Goal: Find specific fact: Find specific fact

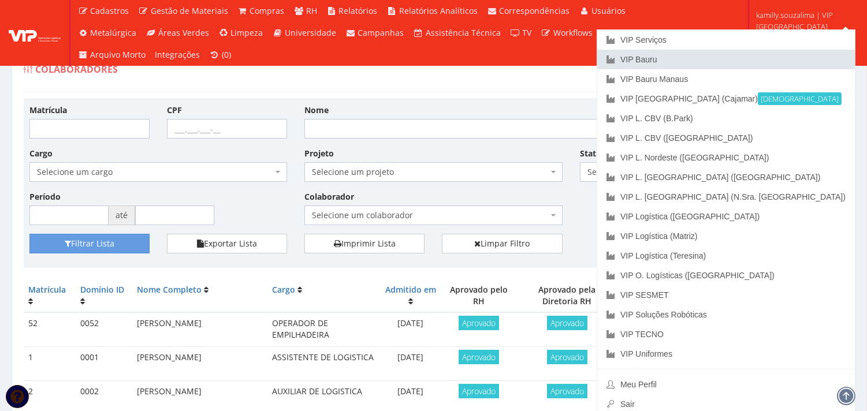
click at [781, 60] on link "VIP Bauru" at bounding box center [726, 60] width 258 height 20
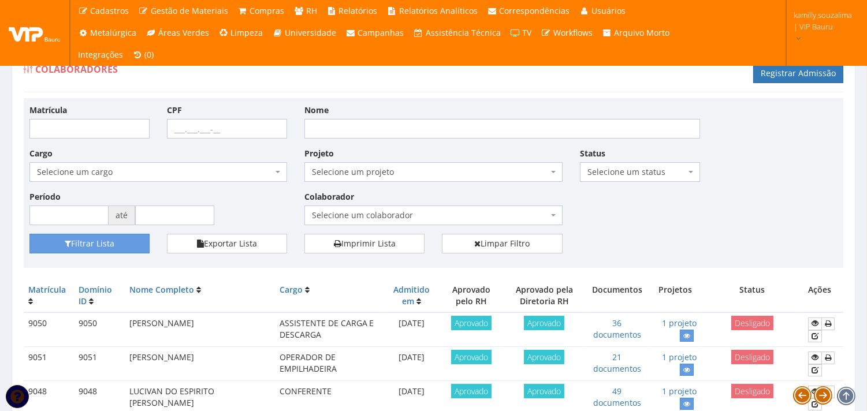
click at [394, 215] on span "Selecione um colaborador" at bounding box center [430, 216] width 236 height 12
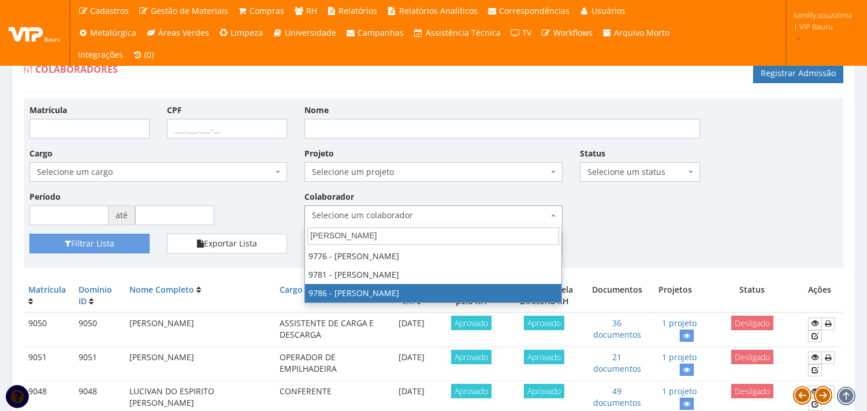
type input "FELIPE"
select select "4112"
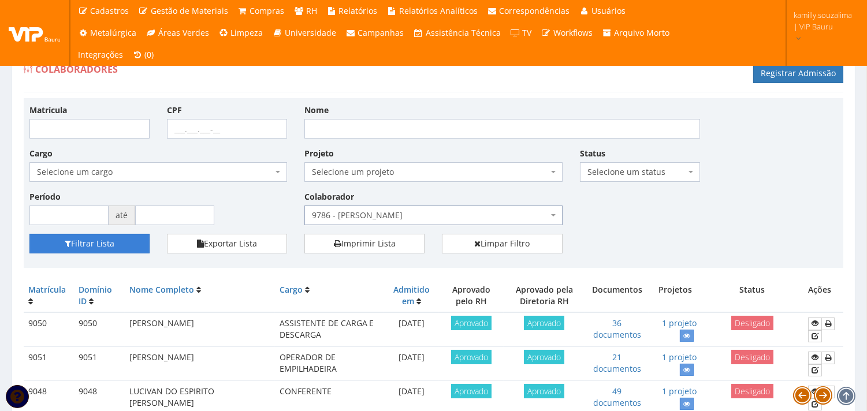
click at [116, 242] on button "Filtrar Lista" at bounding box center [89, 244] width 120 height 20
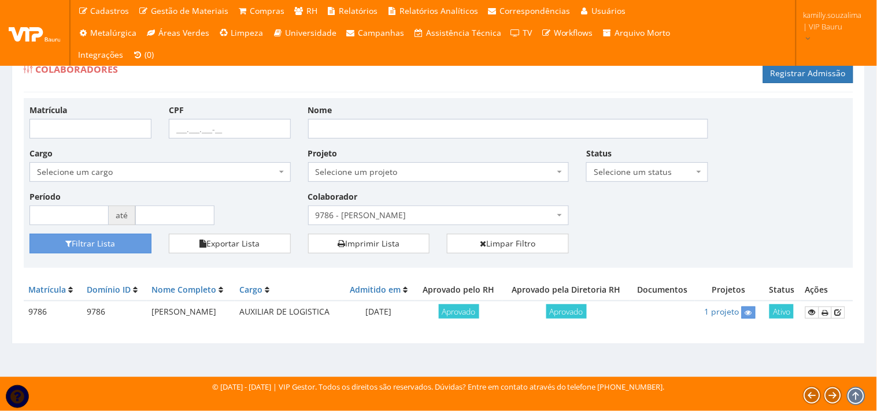
drag, startPoint x: 239, startPoint y: 316, endPoint x: 113, endPoint y: 310, distance: 126.1
click at [113, 309] on tr "9786 9786 FELIPE RAMOS DE OLIVEIRA AUXILIAR DE LOGISTICA 03/10/2025 Aprovado Ap…" at bounding box center [438, 312] width 829 height 23
click at [810, 310] on icon at bounding box center [811, 313] width 7 height 8
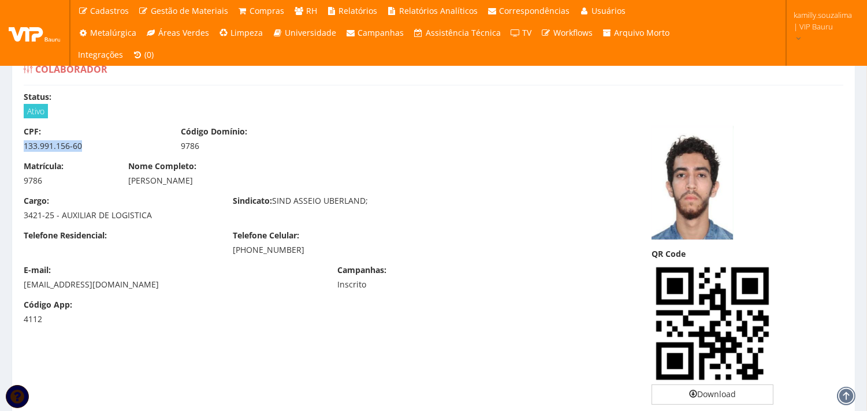
drag, startPoint x: 42, startPoint y: 146, endPoint x: 12, endPoint y: 148, distance: 29.5
copy div "133.991.156-60"
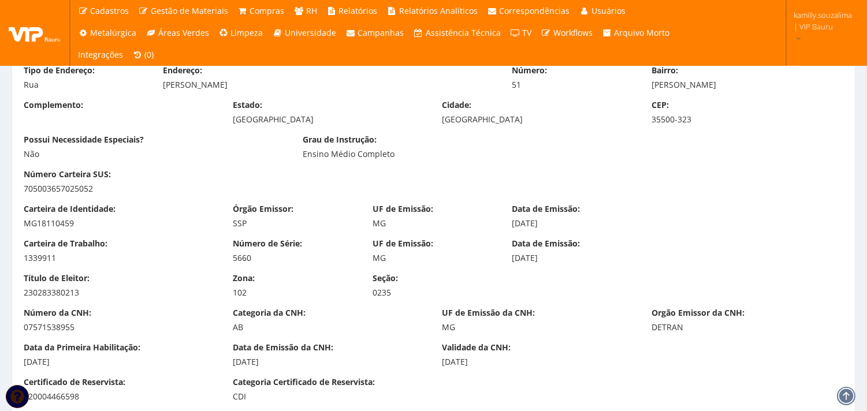
scroll to position [706, 0]
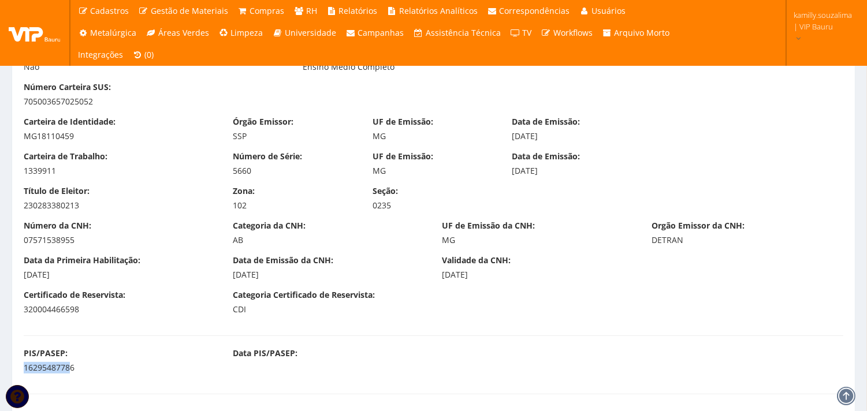
drag, startPoint x: 43, startPoint y: 371, endPoint x: 22, endPoint y: 370, distance: 20.8
click at [22, 370] on div "PIS/PASEP: 16295487786" at bounding box center [119, 361] width 209 height 26
drag, startPoint x: 39, startPoint y: 369, endPoint x: 2, endPoint y: 370, distance: 37.0
copy div "16295487786"
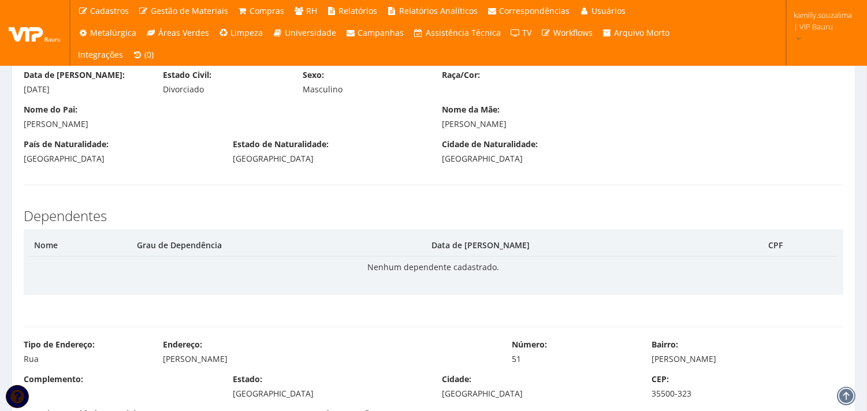
scroll to position [257, 0]
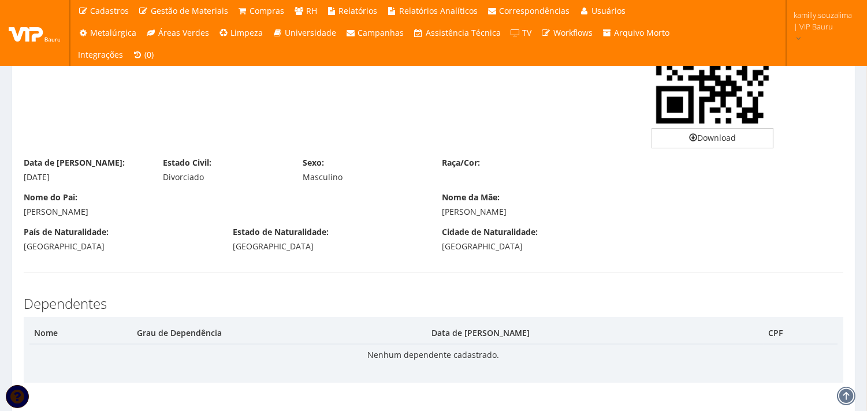
drag, startPoint x: 58, startPoint y: 179, endPoint x: 14, endPoint y: 183, distance: 43.5
click at [15, 183] on div "Data de Nascimento: 16/05/2002 Estado Civil: Divorciado Sexo: Masculino Raça/Co…" at bounding box center [433, 174] width 837 height 35
copy div "16/05/2002"
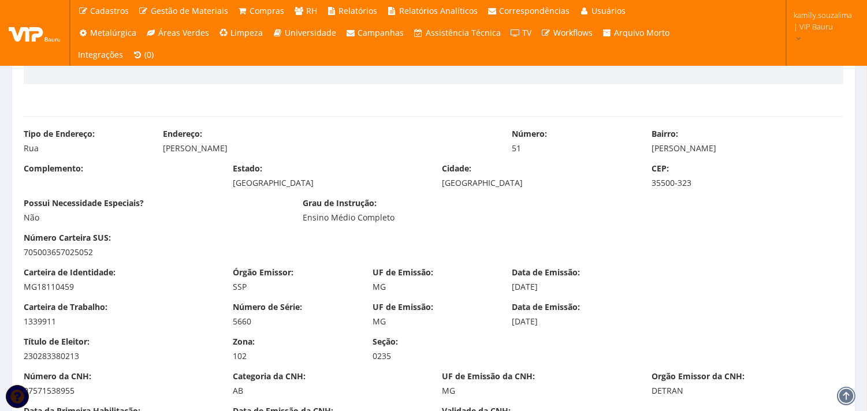
scroll to position [578, 0]
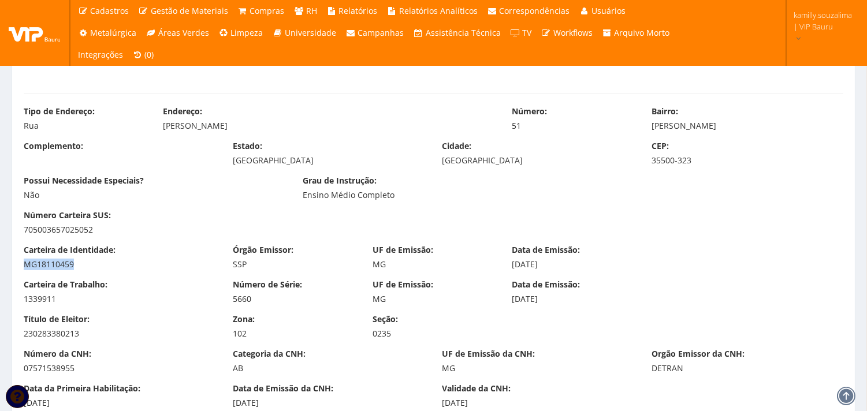
drag, startPoint x: 84, startPoint y: 264, endPoint x: 3, endPoint y: 272, distance: 81.8
copy div "MG18110459"
drag, startPoint x: 84, startPoint y: 298, endPoint x: 0, endPoint y: 298, distance: 83.8
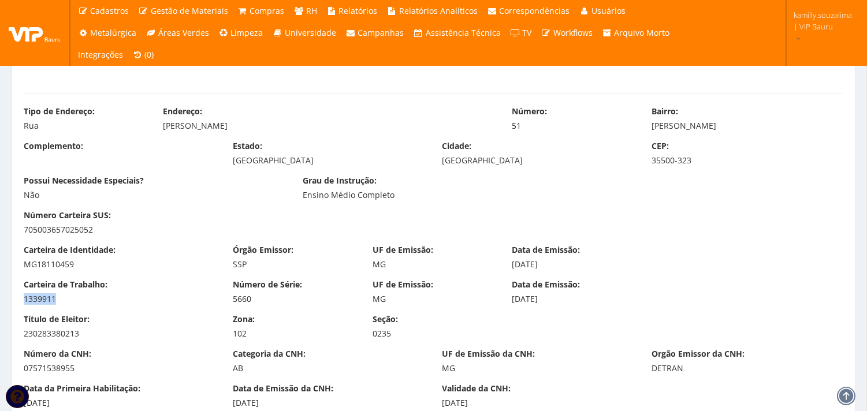
copy div "1339911"
drag, startPoint x: 262, startPoint y: 298, endPoint x: 229, endPoint y: 299, distance: 33.0
click at [229, 299] on div "Número de Série: 5660" at bounding box center [294, 292] width 140 height 26
copy div "5660"
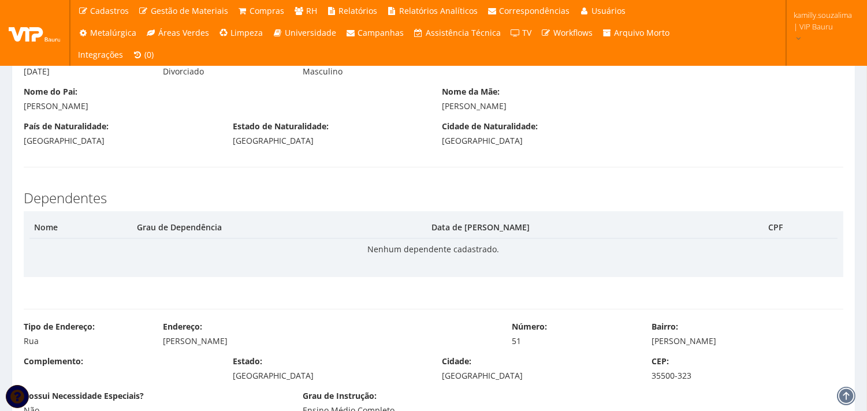
scroll to position [385, 0]
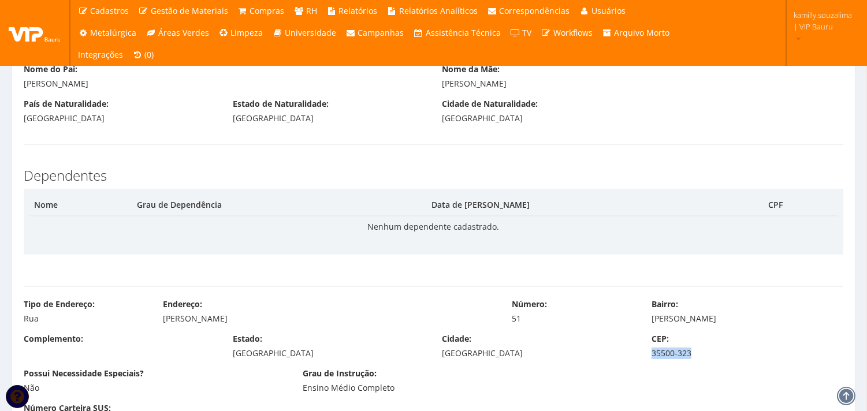
drag, startPoint x: 723, startPoint y: 357, endPoint x: 719, endPoint y: 351, distance: 7.4
click at [648, 357] on div "CEP: 35500-323" at bounding box center [747, 346] width 209 height 26
click at [719, 350] on div "35500-323" at bounding box center [748, 354] width 192 height 12
click at [706, 352] on div "35500-323" at bounding box center [748, 354] width 192 height 12
click at [692, 350] on div "35500-323" at bounding box center [748, 354] width 192 height 12
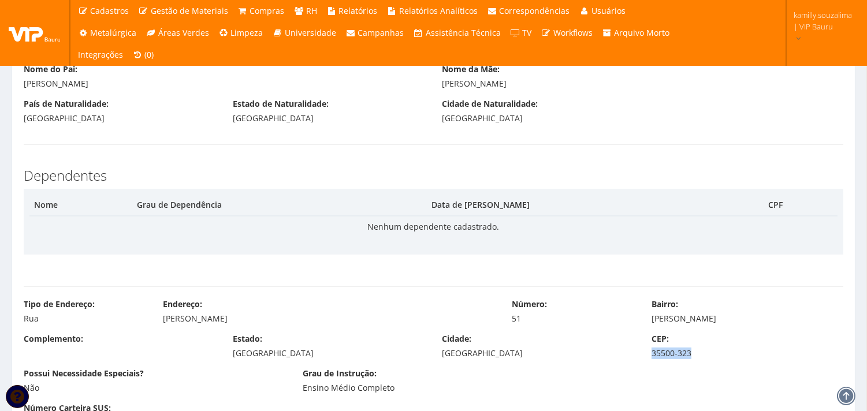
click at [693, 351] on div "35500-323" at bounding box center [748, 354] width 192 height 12
drag, startPoint x: 692, startPoint y: 354, endPoint x: 641, endPoint y: 354, distance: 50.8
click at [644, 356] on div "CEP: 35500-323" at bounding box center [747, 346] width 209 height 26
copy div "35500-323"
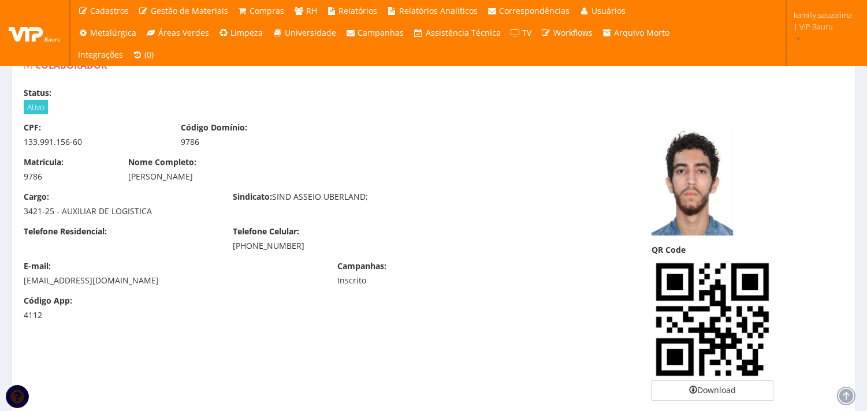
scroll to position [0, 0]
